Goal: Information Seeking & Learning: Learn about a topic

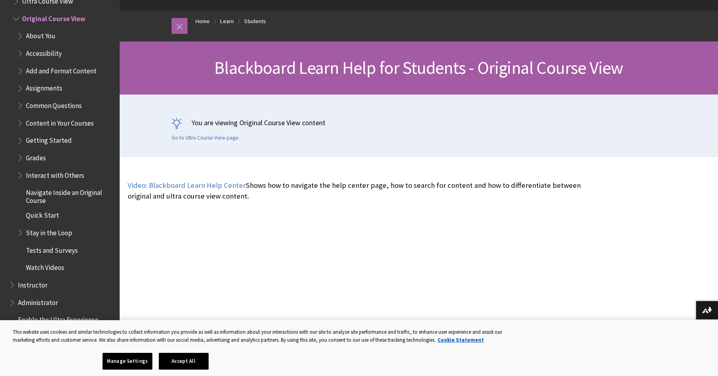
scroll to position [77, 0]
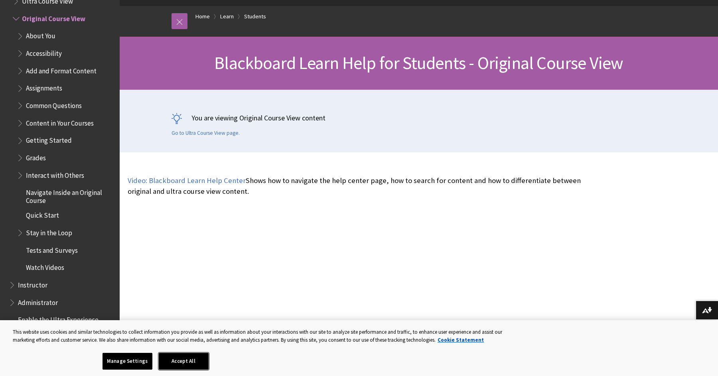
click at [193, 357] on button "Accept All" at bounding box center [184, 361] width 50 height 17
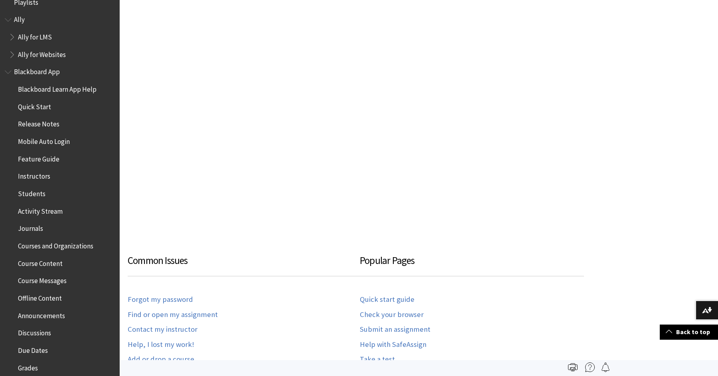
scroll to position [0, 0]
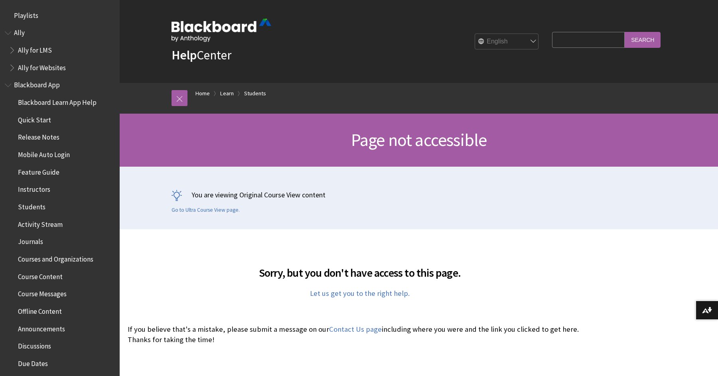
click at [610, 40] on input "Search Query" at bounding box center [588, 40] width 73 height 16
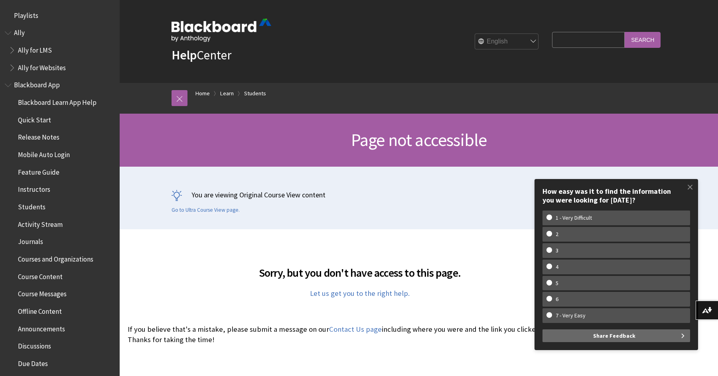
click at [511, 110] on div "Breadcrumb Home Learn Students" at bounding box center [427, 98] width 479 height 31
